Goal: Entertainment & Leisure: Consume media (video, audio)

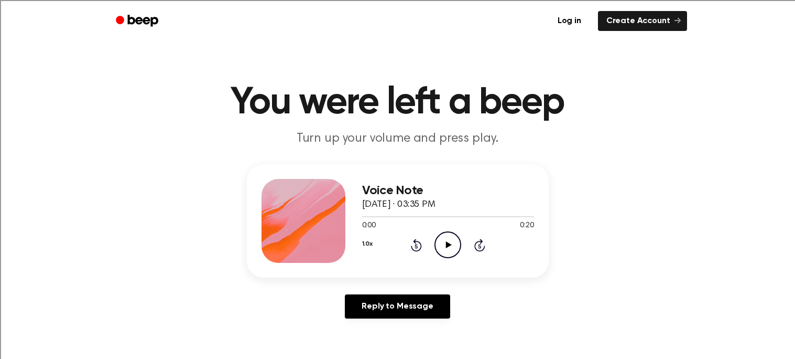
click at [441, 237] on icon "Play Audio" at bounding box center [448, 244] width 27 height 27
click at [447, 250] on icon "Play Audio" at bounding box center [448, 244] width 27 height 27
click at [448, 237] on icon "Play Audio" at bounding box center [448, 244] width 27 height 27
click at [443, 250] on icon "Play Audio" at bounding box center [448, 244] width 27 height 27
click at [446, 244] on icon at bounding box center [449, 244] width 6 height 7
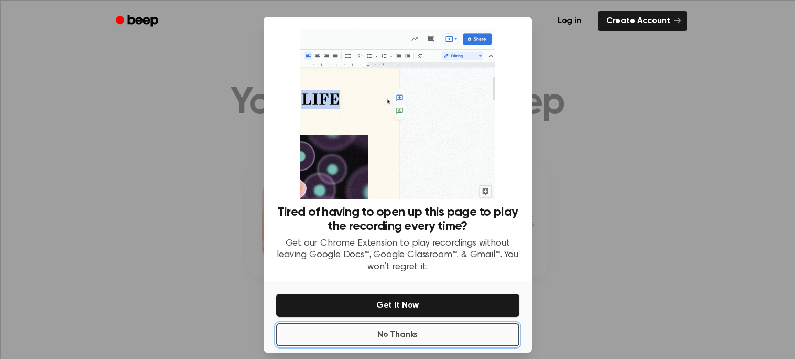
click at [412, 336] on button "No Thanks" at bounding box center [397, 334] width 243 height 23
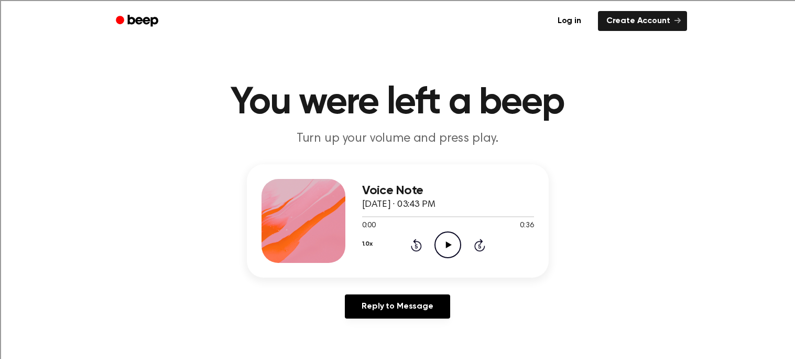
click at [436, 244] on icon "Play Audio" at bounding box center [448, 244] width 27 height 27
click at [445, 251] on icon "Play Audio" at bounding box center [448, 244] width 27 height 27
click at [449, 250] on icon "Play Audio" at bounding box center [448, 244] width 27 height 27
click at [421, 249] on icon "Rewind 5 seconds" at bounding box center [416, 245] width 12 height 14
click at [442, 241] on icon "Play Audio" at bounding box center [448, 244] width 27 height 27
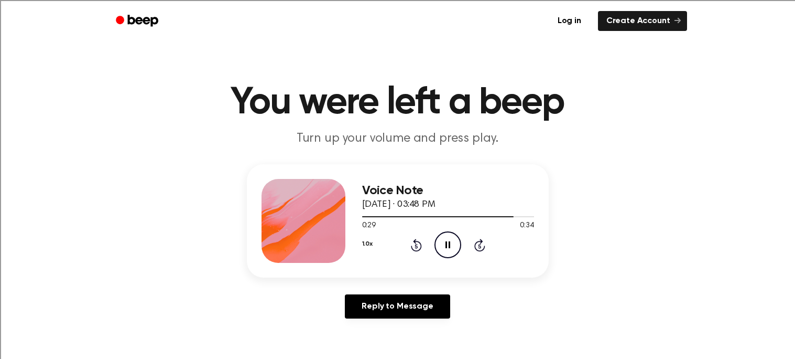
click at [453, 257] on icon "Pause Audio" at bounding box center [448, 244] width 27 height 27
click at [453, 257] on icon "Play Audio" at bounding box center [448, 244] width 27 height 27
click at [449, 246] on icon "Play Audio" at bounding box center [448, 244] width 27 height 27
click at [448, 247] on icon "Play Audio" at bounding box center [448, 244] width 27 height 27
click at [438, 241] on icon "Play Audio" at bounding box center [448, 244] width 27 height 27
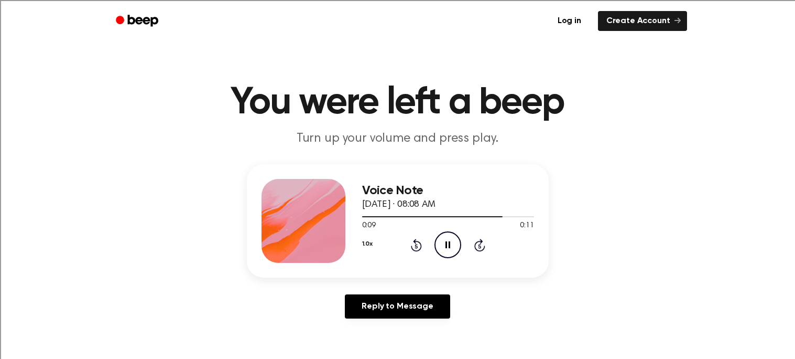
click at [339, 135] on p "Turn up your volume and press play." at bounding box center [398, 138] width 403 height 17
click at [440, 247] on icon "Play Audio" at bounding box center [448, 244] width 27 height 27
